Goal: Task Accomplishment & Management: Use online tool/utility

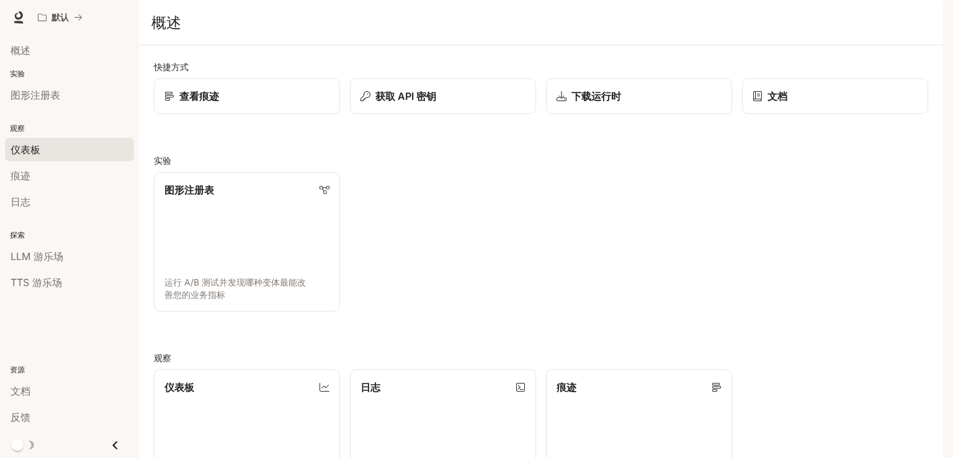
click at [29, 151] on font "仪表板" at bounding box center [26, 149] width 30 height 12
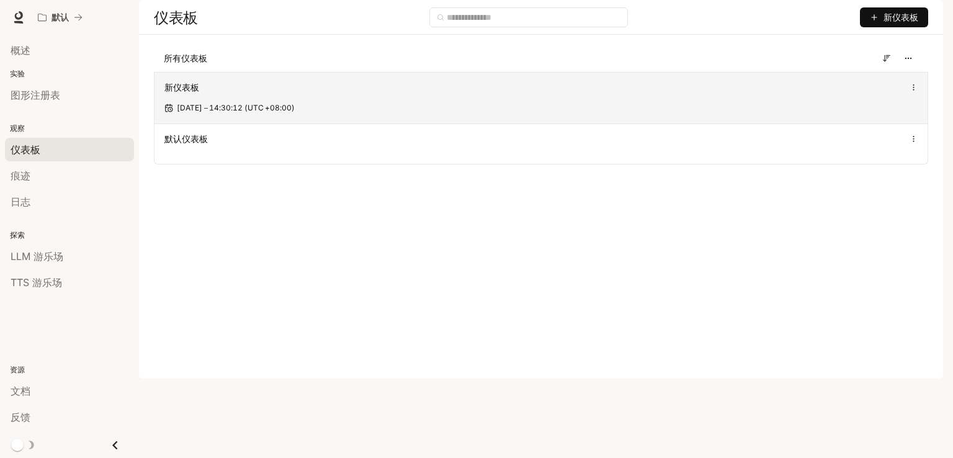
click at [912, 92] on icon at bounding box center [914, 87] width 8 height 9
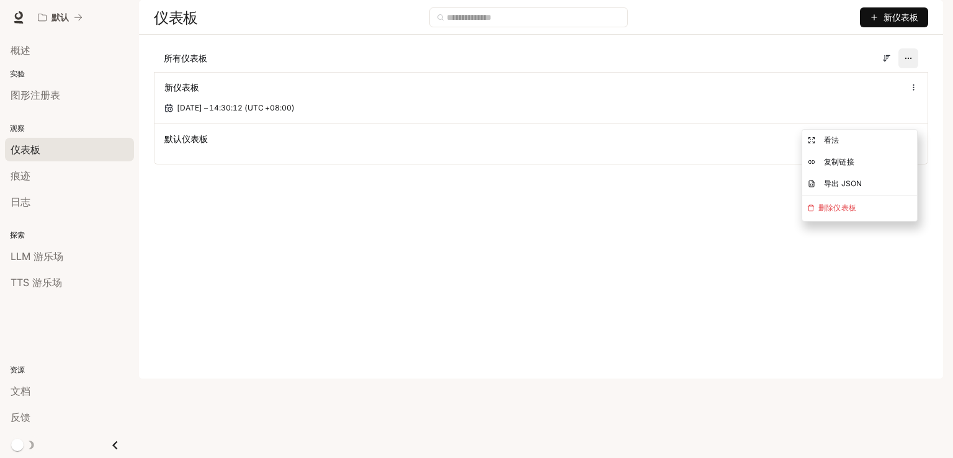
click at [908, 63] on icon "button" at bounding box center [908, 58] width 9 height 9
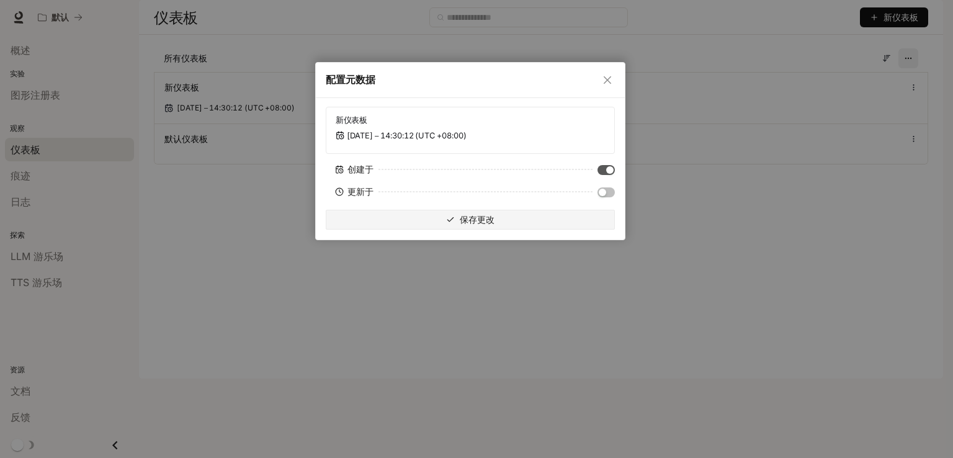
click at [908, 95] on div "配置元数据 新仪表板 [DATE] ⎯ 14:30:12 (UTC +08:00) 创建于 更新于 保存更改" at bounding box center [476, 229] width 953 height 458
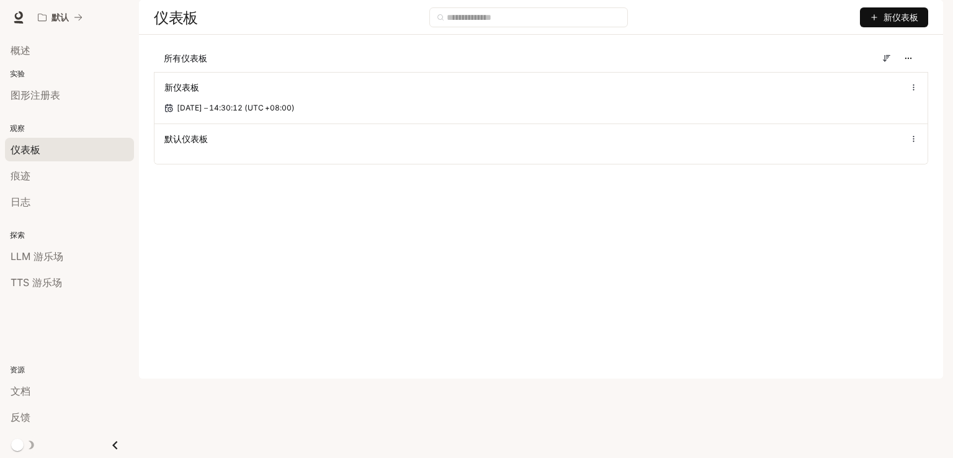
click at [903, 22] on font "新仪表板" at bounding box center [901, 17] width 35 height 10
click at [869, 77] on font "创建仪表板" at bounding box center [849, 79] width 43 height 10
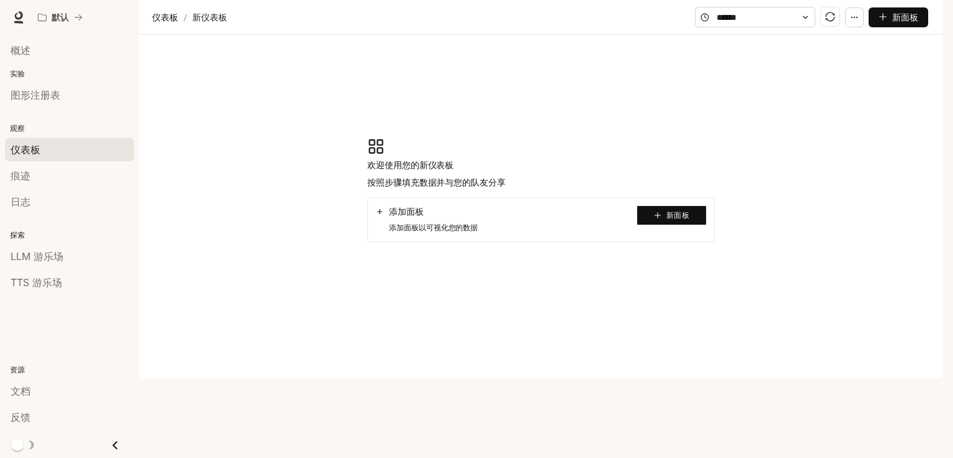
click at [662, 225] on button "新面板" at bounding box center [672, 215] width 70 height 20
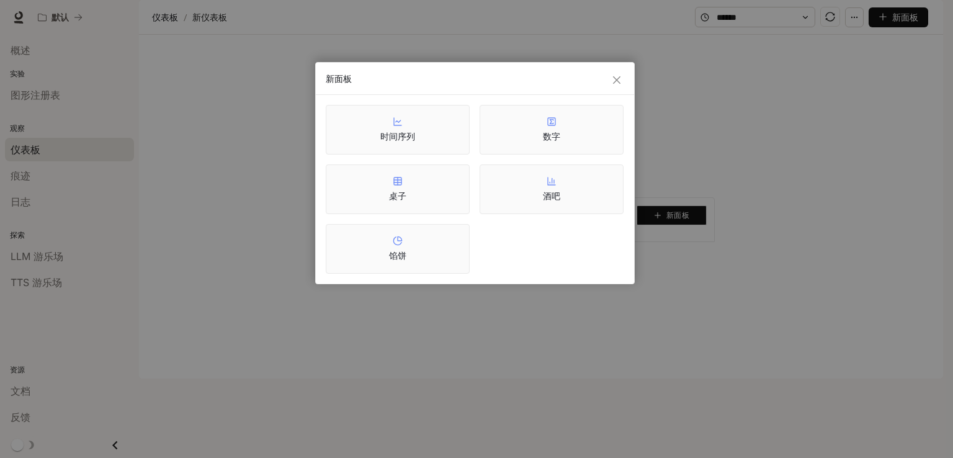
click at [397, 135] on font "时间序列" at bounding box center [397, 136] width 35 height 11
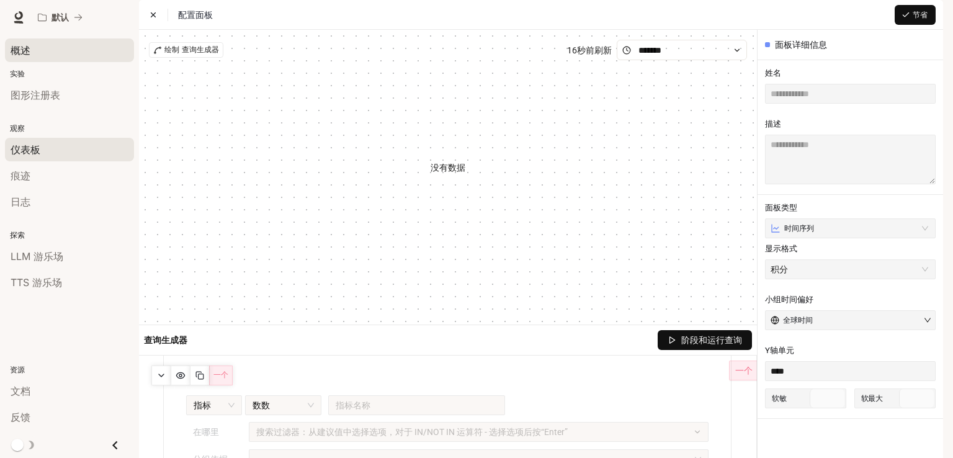
click at [37, 48] on div "概述" at bounding box center [70, 50] width 118 height 15
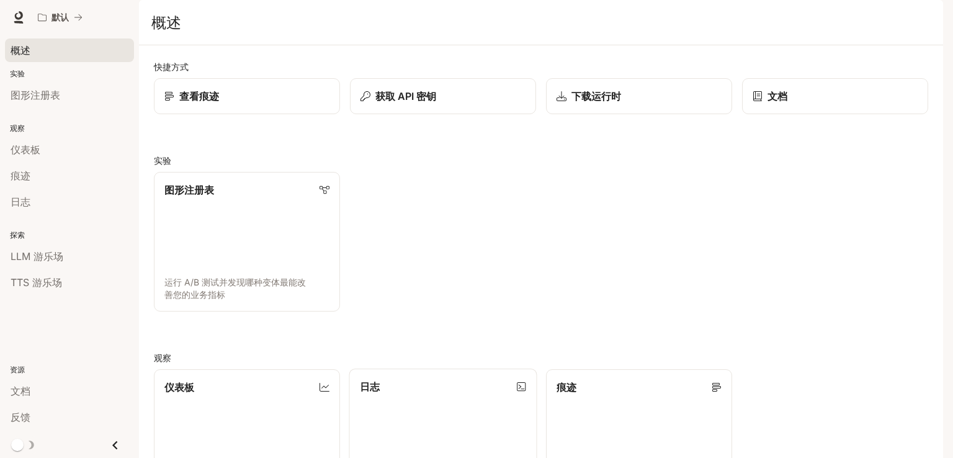
scroll to position [248, 0]
click at [245, 369] on link "仪表板 查看和分析您的工作区指标" at bounding box center [247, 439] width 188 height 141
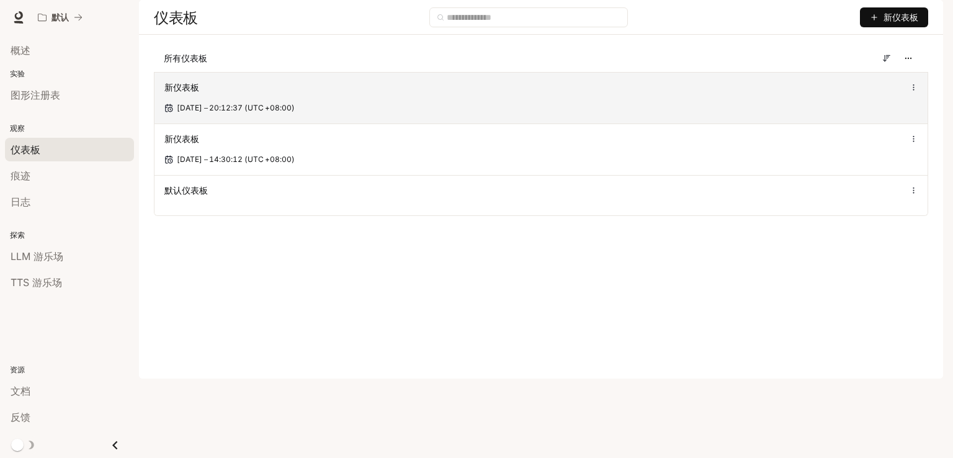
click at [913, 92] on icon at bounding box center [914, 87] width 8 height 9
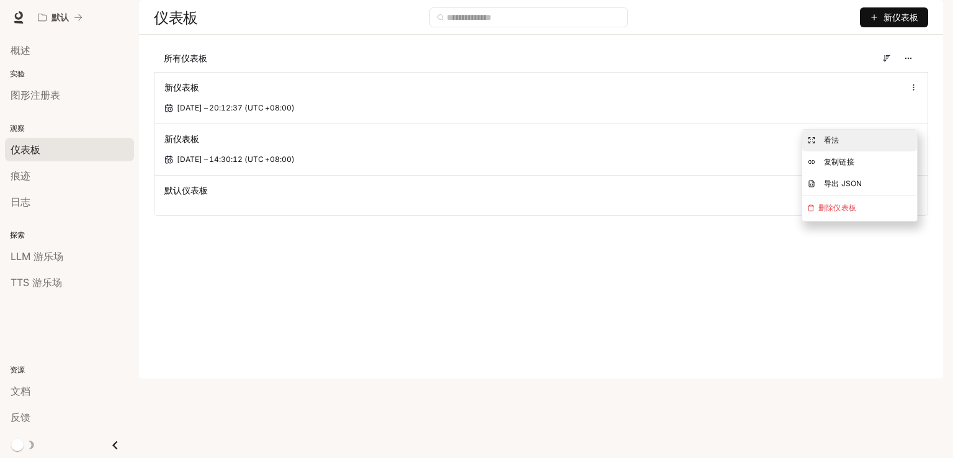
click at [834, 142] on font "看法" at bounding box center [831, 139] width 15 height 9
